Goal: Find contact information: Find contact information

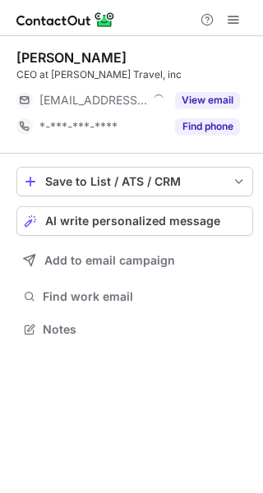
scroll to position [318, 263]
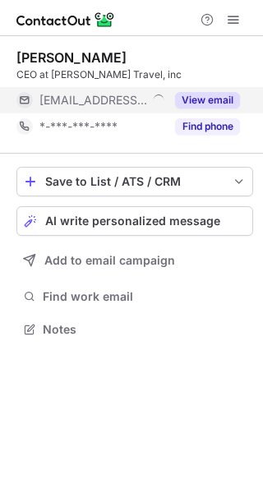
click at [220, 100] on button "View email" at bounding box center [207, 100] width 65 height 16
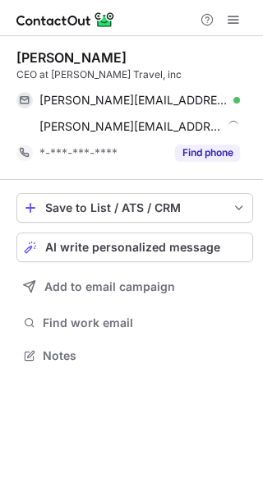
scroll to position [345, 263]
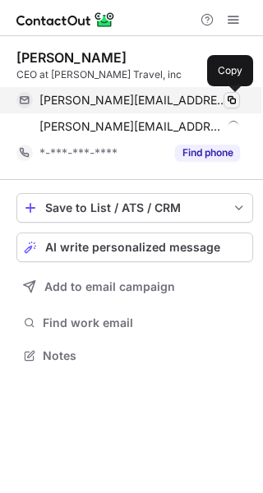
click at [229, 100] on span at bounding box center [231, 100] width 13 height 13
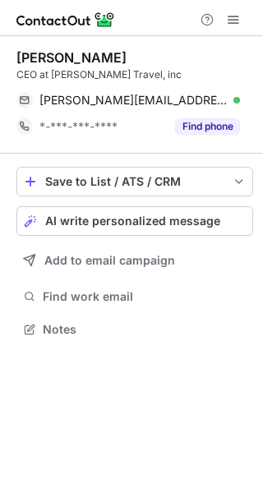
scroll to position [318, 263]
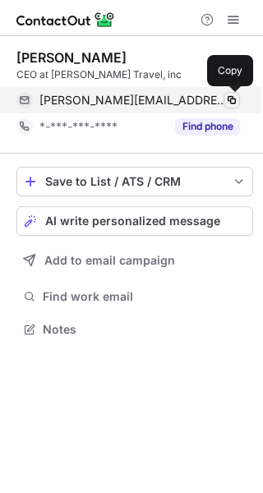
click at [226, 94] on span at bounding box center [231, 100] width 13 height 13
